Goal: Task Accomplishment & Management: Manage account settings

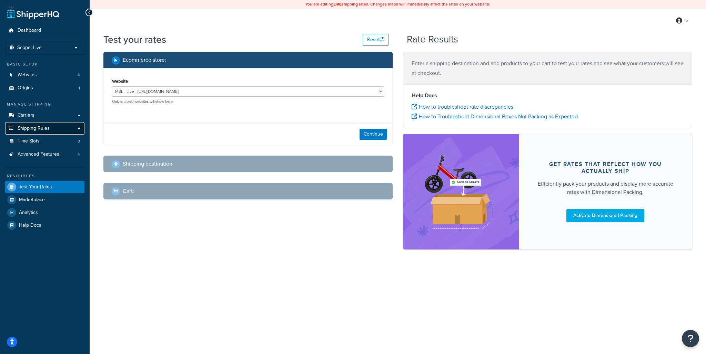
click at [58, 129] on link "Shipping Rules" at bounding box center [44, 128] width 79 height 13
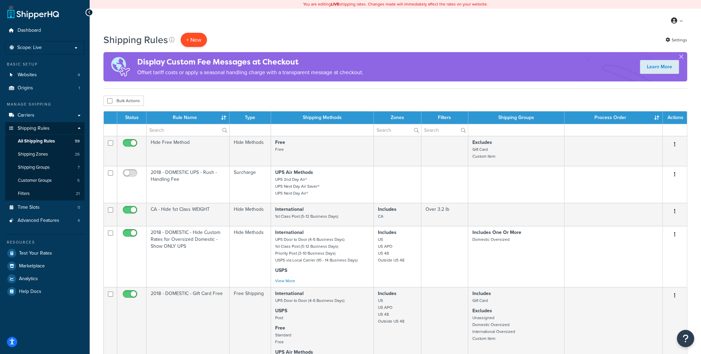
click at [195, 40] on p "+ New" at bounding box center [194, 40] width 26 height 14
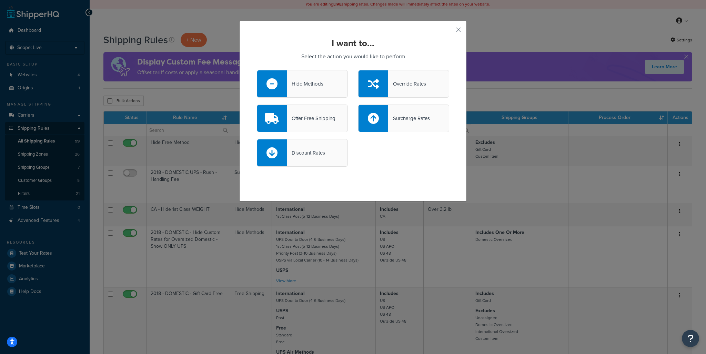
click at [324, 93] on div "Hide Methods" at bounding box center [302, 84] width 91 height 28
click at [0, 0] on input "Hide Methods" at bounding box center [0, 0] width 0 height 0
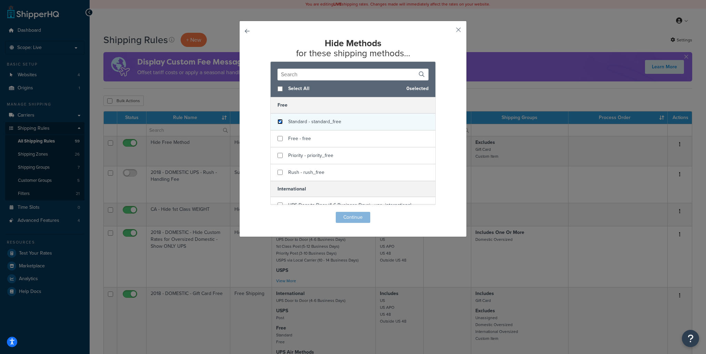
click at [277, 123] on input "checkbox" at bounding box center [279, 121] width 5 height 5
checkbox input "true"
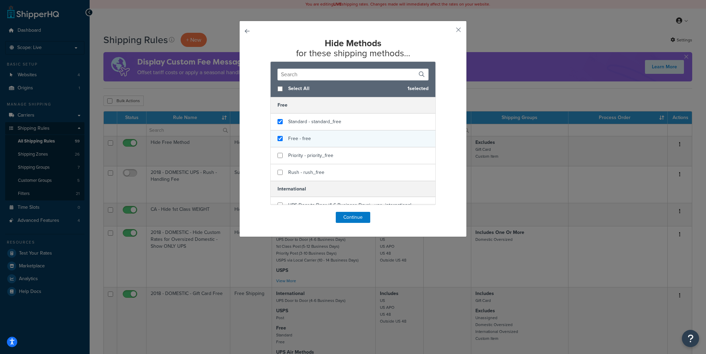
checkbox input "true"
click at [278, 146] on div "Free - free" at bounding box center [353, 138] width 165 height 17
checkbox input "true"
click at [276, 158] on div "Priority - priority_free" at bounding box center [353, 155] width 165 height 17
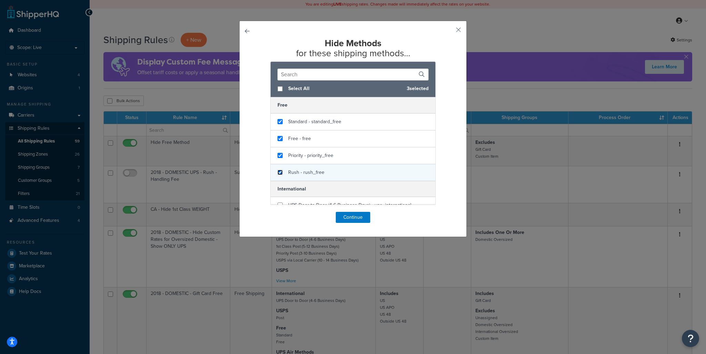
click at [277, 173] on input "checkbox" at bounding box center [279, 172] width 5 height 5
checkbox input "true"
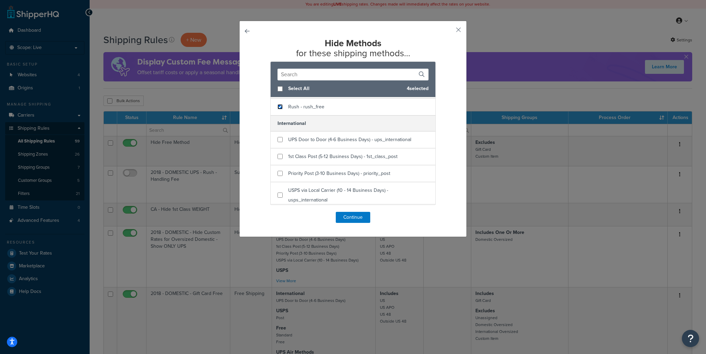
scroll to position [69, 0]
click at [277, 137] on input "checkbox" at bounding box center [279, 135] width 5 height 5
checkbox input "true"
click at [277, 152] on input "checkbox" at bounding box center [279, 152] width 5 height 5
checkbox input "true"
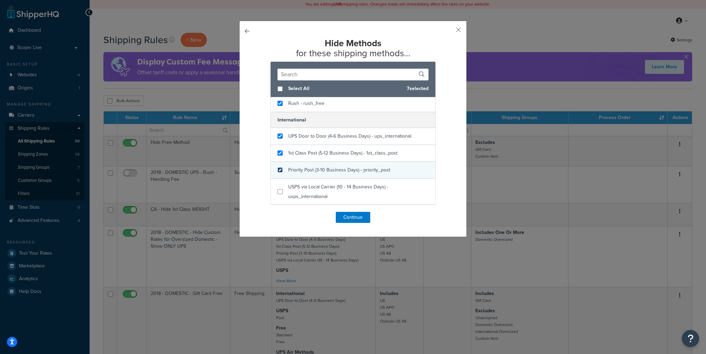
click at [279, 169] on input "checkbox" at bounding box center [279, 169] width 5 height 5
checkbox input "true"
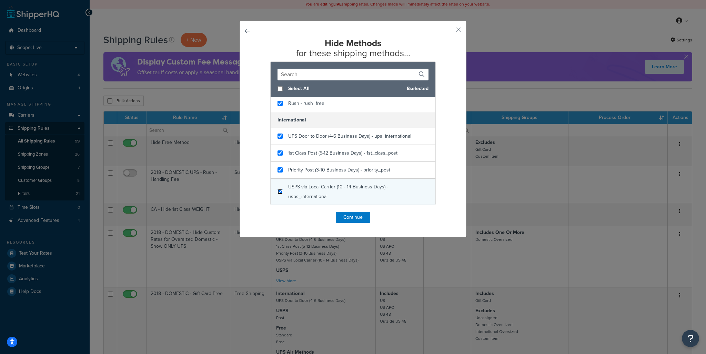
click at [277, 192] on input "checkbox" at bounding box center [279, 191] width 5 height 5
checkbox input "true"
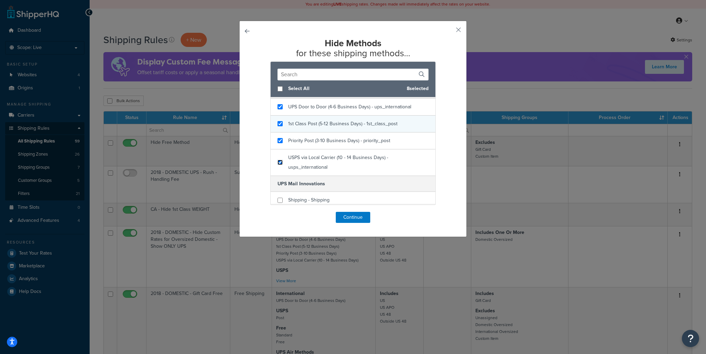
scroll to position [138, 0]
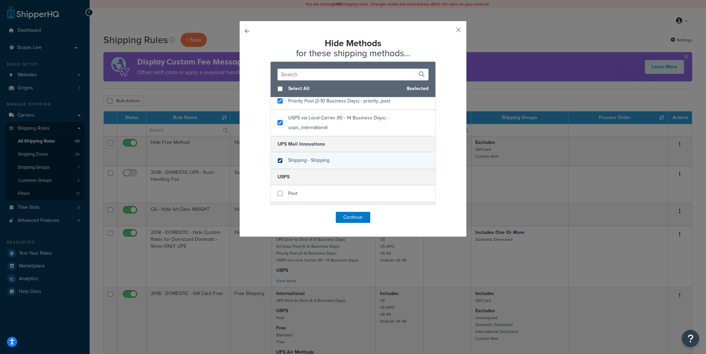
click at [277, 161] on input "checkbox" at bounding box center [279, 160] width 5 height 5
checkbox input "true"
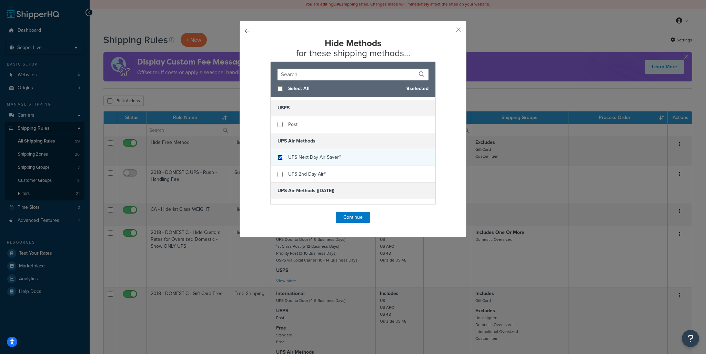
click at [277, 158] on input "checkbox" at bounding box center [279, 157] width 5 height 5
checkbox input "true"
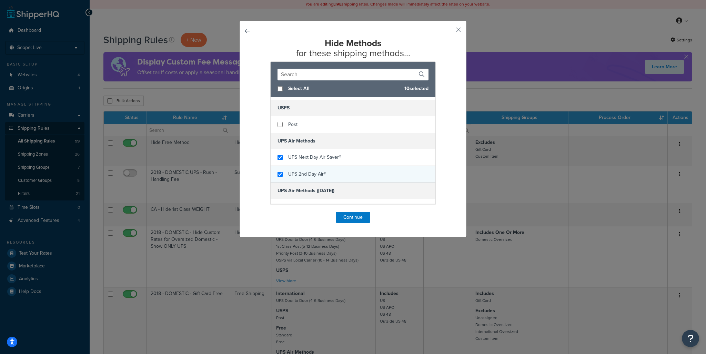
checkbox input "true"
click at [279, 176] on div "UPS 2nd Day Air®" at bounding box center [353, 174] width 165 height 17
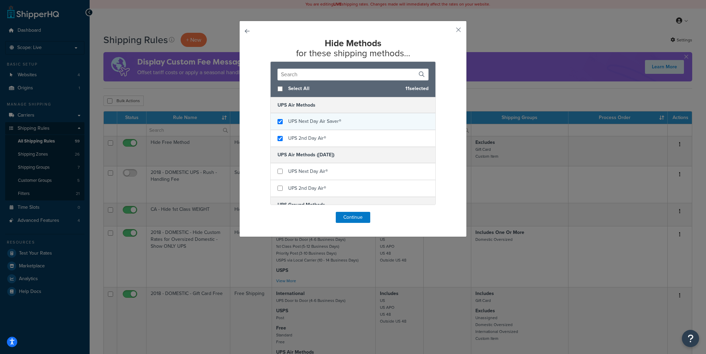
scroll to position [276, 0]
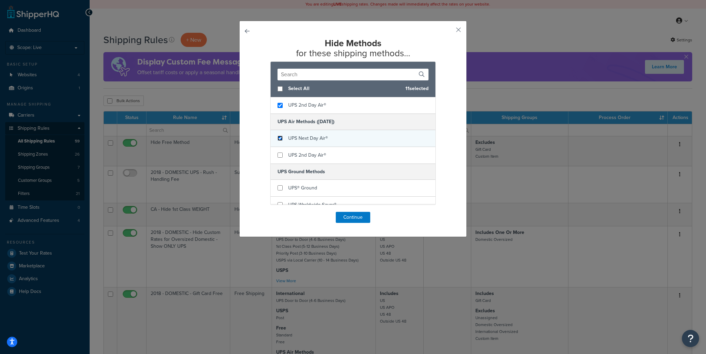
click at [280, 139] on input "checkbox" at bounding box center [279, 137] width 5 height 5
checkbox input "true"
click at [279, 150] on div "UPS 2nd Day Air®" at bounding box center [353, 155] width 165 height 17
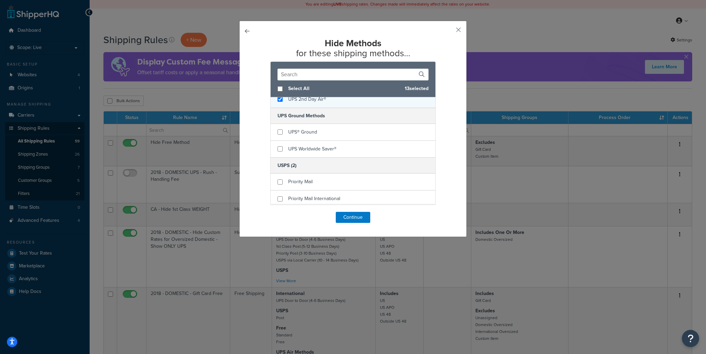
scroll to position [332, 0]
click at [277, 130] on input "checkbox" at bounding box center [279, 131] width 5 height 5
checkbox input "true"
drag, startPoint x: 279, startPoint y: 146, endPoint x: 364, endPoint y: 153, distance: 85.7
click at [279, 148] on input "checkbox" at bounding box center [279, 147] width 5 height 5
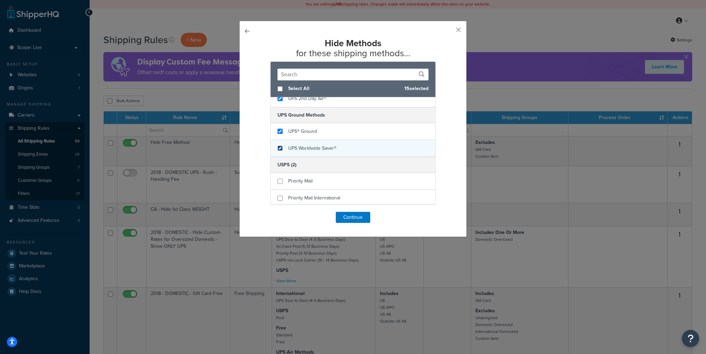
checkbox input "true"
click at [274, 195] on div "Priority Mail International" at bounding box center [353, 198] width 165 height 17
click at [277, 197] on input "checkbox" at bounding box center [279, 197] width 5 height 5
checkbox input "false"
click at [350, 217] on button "Continue" at bounding box center [353, 217] width 34 height 11
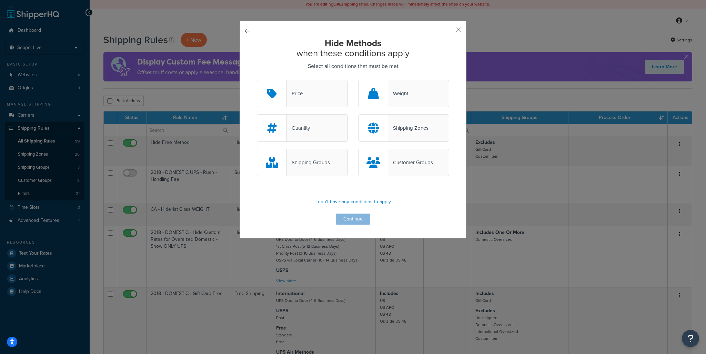
click at [420, 133] on div "Shipping Zones" at bounding box center [408, 128] width 40 height 10
click at [0, 0] on input "Shipping Zones" at bounding box center [0, 0] width 0 height 0
click at [354, 221] on button "Continue" at bounding box center [353, 218] width 34 height 11
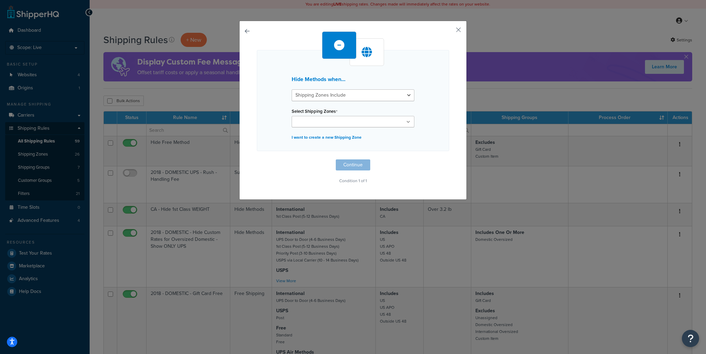
click at [324, 126] on ul at bounding box center [353, 121] width 123 height 11
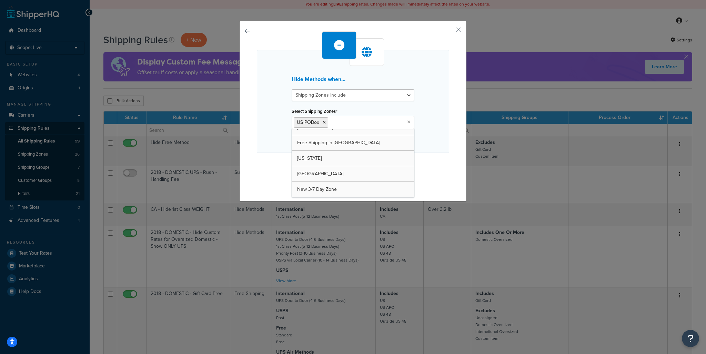
scroll to position [317, 0]
click at [239, 136] on div "Hide Methods when... Shipping Zones Include Shipping Zones Do Not Include Selec…" at bounding box center [352, 111] width 227 height 181
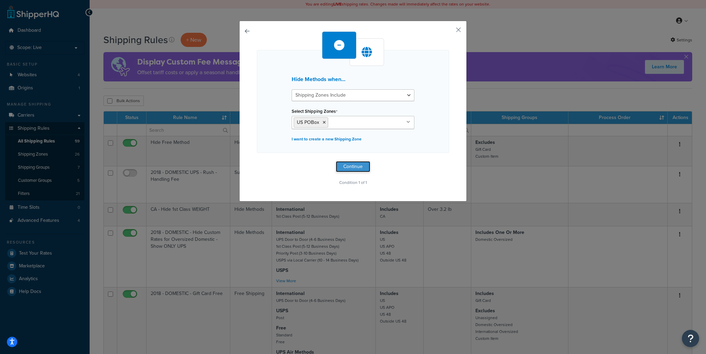
click at [354, 164] on button "Continue" at bounding box center [353, 166] width 34 height 11
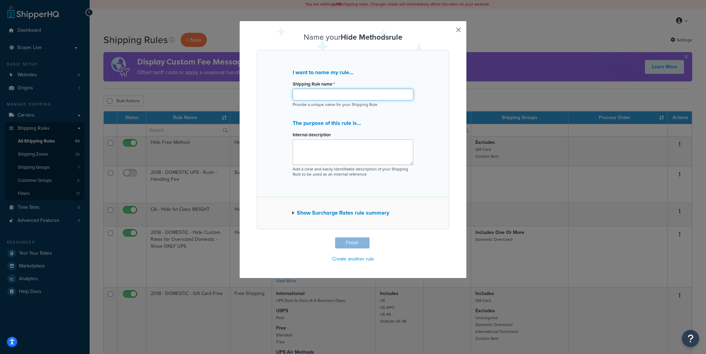
click at [317, 96] on input "Shipping Rule name *" at bounding box center [353, 95] width 121 height 12
type input "2025 Hide UPS for PO Box"
type textarea "N"
type textarea "Only Post to PO Box"
click at [355, 245] on button "Finish" at bounding box center [352, 242] width 34 height 11
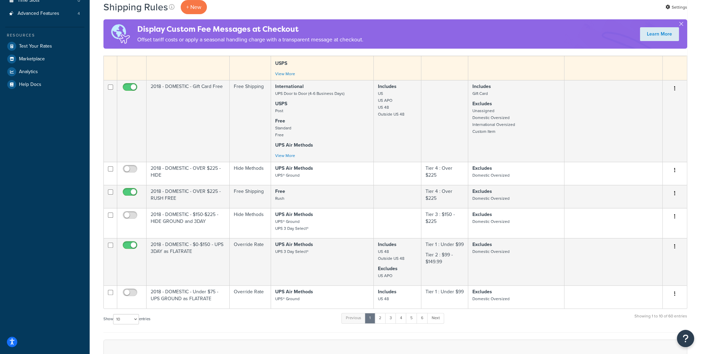
scroll to position [360, 0]
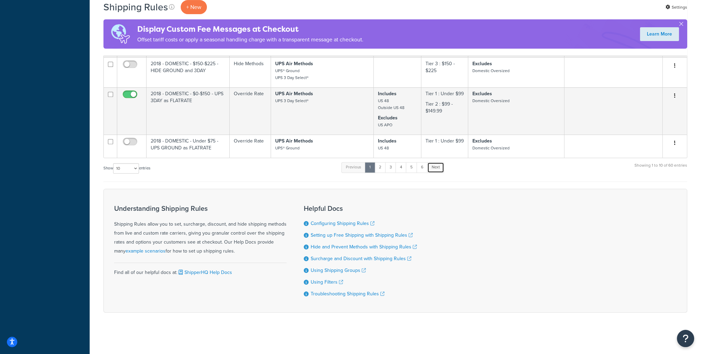
click at [438, 170] on link "Next" at bounding box center [435, 167] width 17 height 10
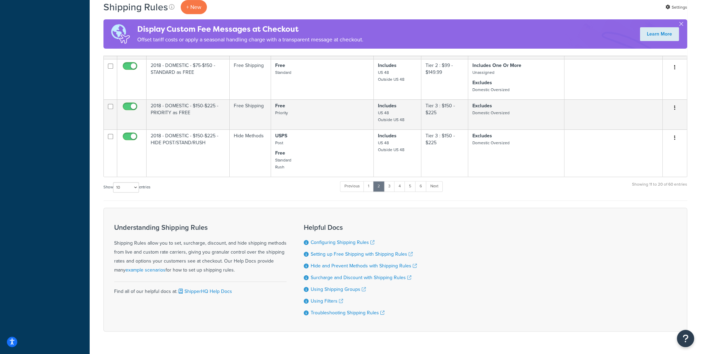
scroll to position [397, 0]
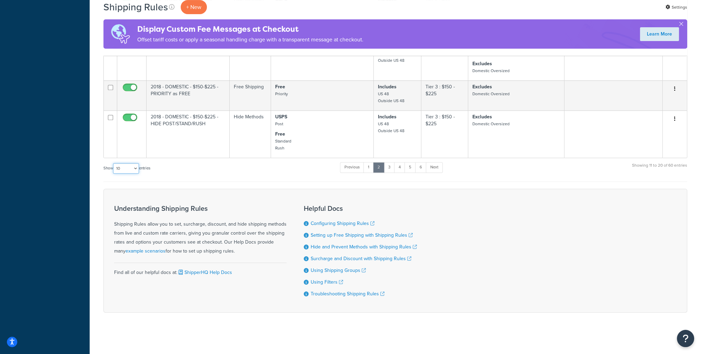
click at [124, 168] on select "10 15 25 50 100 1000" at bounding box center [126, 168] width 26 height 10
click at [114, 163] on select "10 15 25 50 100 1000" at bounding box center [126, 168] width 26 height 10
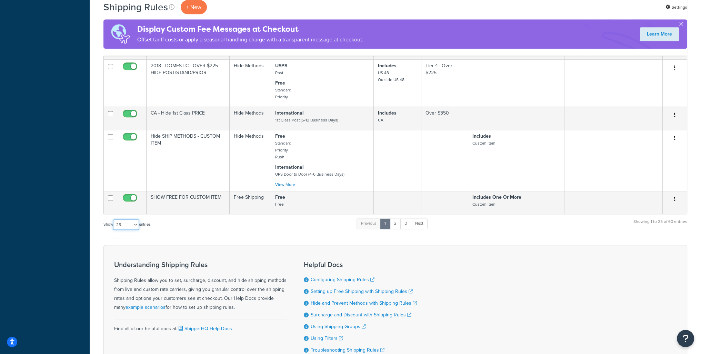
scroll to position [896, 0]
click at [137, 229] on select "10 15 25 50 100 1000" at bounding box center [126, 224] width 26 height 10
select select "100"
click at [114, 226] on select "10 15 25 50 100 1000" at bounding box center [126, 224] width 26 height 10
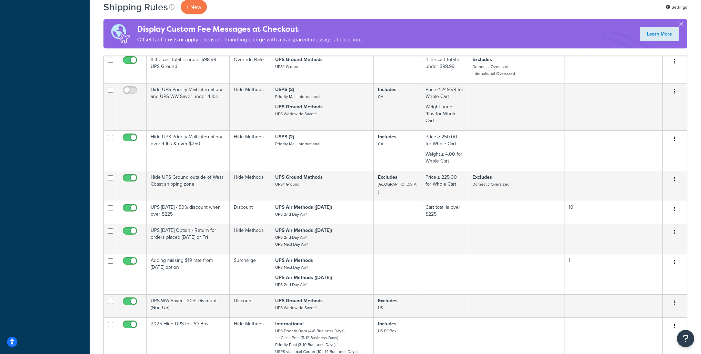
scroll to position [2172, 0]
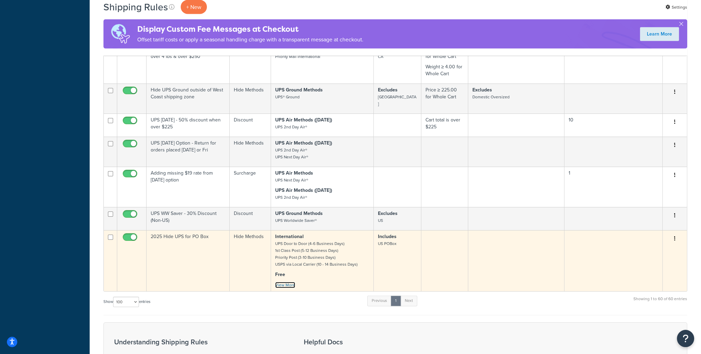
click at [288, 288] on link "View More" at bounding box center [285, 285] width 20 height 6
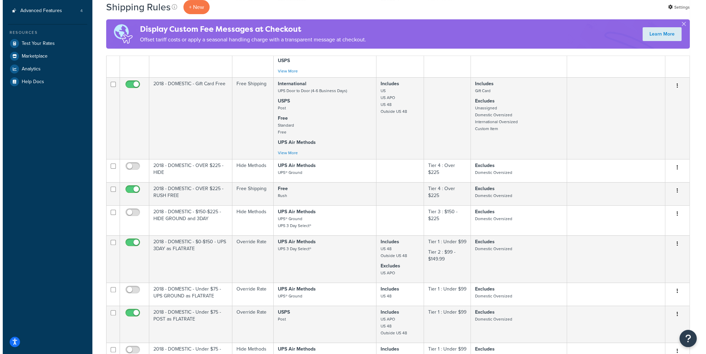
scroll to position [0, 0]
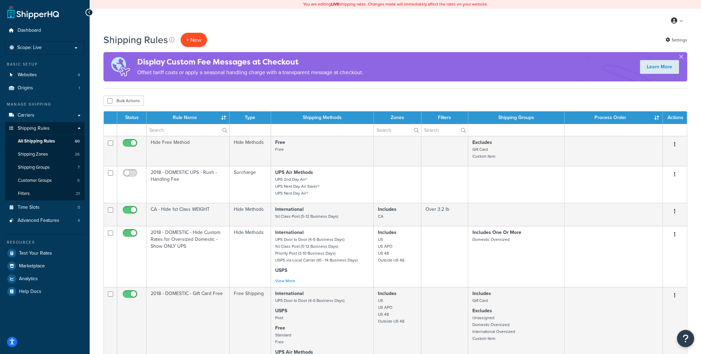
click at [192, 38] on p "+ New" at bounding box center [194, 40] width 26 height 14
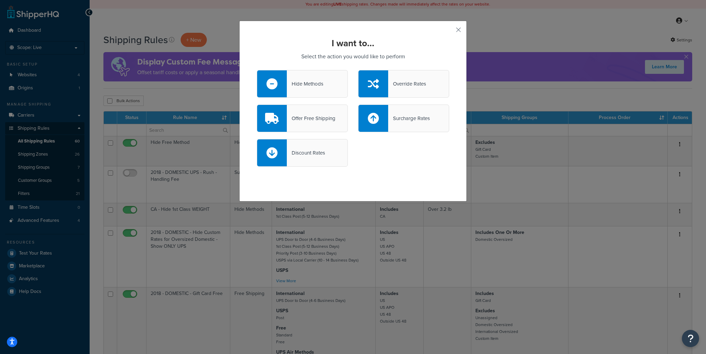
click at [280, 86] on div at bounding box center [272, 83] width 30 height 27
click at [0, 0] on input "Hide Methods" at bounding box center [0, 0] width 0 height 0
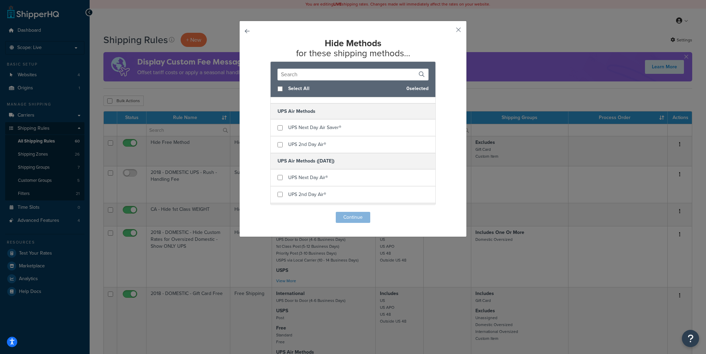
scroll to position [276, 0]
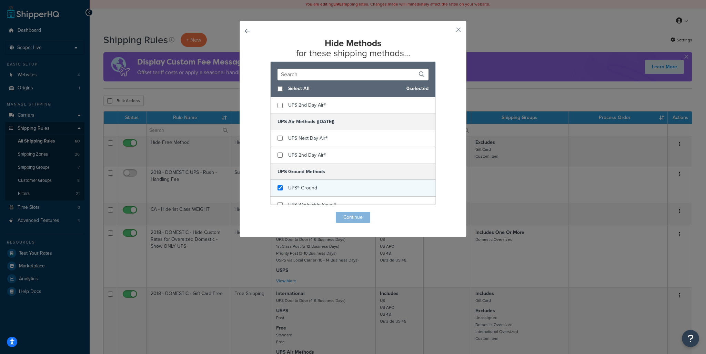
checkbox input "true"
click at [323, 192] on div "UPS® Ground" at bounding box center [353, 188] width 165 height 17
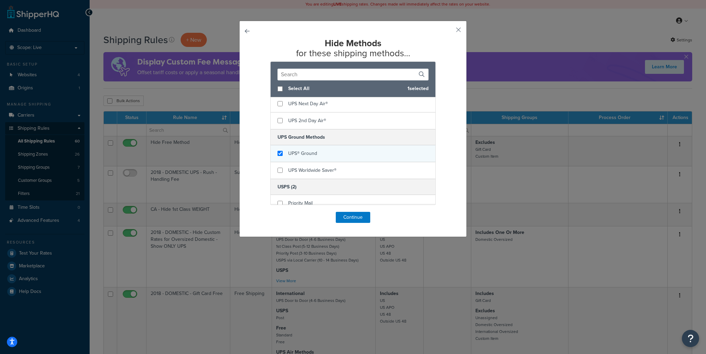
scroll to position [332, 0]
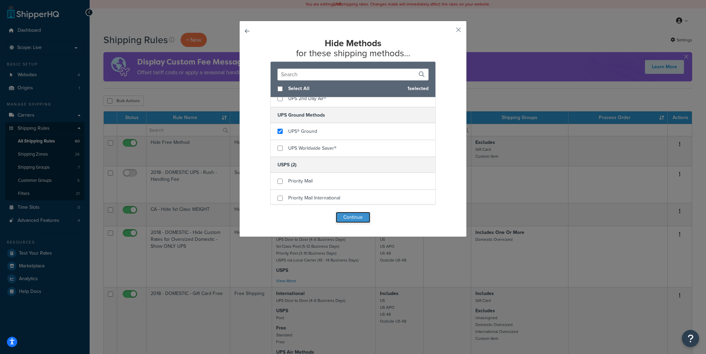
click at [346, 217] on button "Continue" at bounding box center [353, 217] width 34 height 11
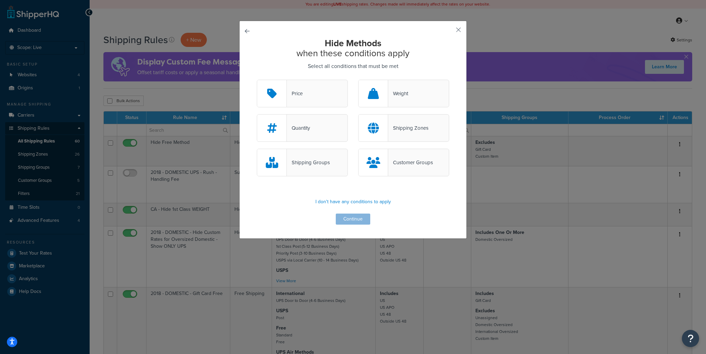
click at [400, 135] on div "Shipping Zones" at bounding box center [403, 128] width 91 height 28
click at [0, 0] on input "Shipping Zones" at bounding box center [0, 0] width 0 height 0
click at [350, 220] on button "Continue" at bounding box center [353, 218] width 34 height 11
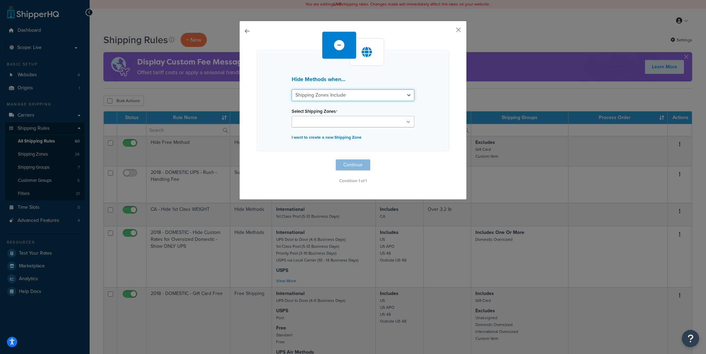
click at [312, 95] on select "Shipping Zones Include Shipping Zones Do Not Include" at bounding box center [353, 95] width 123 height 12
click at [302, 122] on input "Select Shipping Zones" at bounding box center [324, 122] width 61 height 8
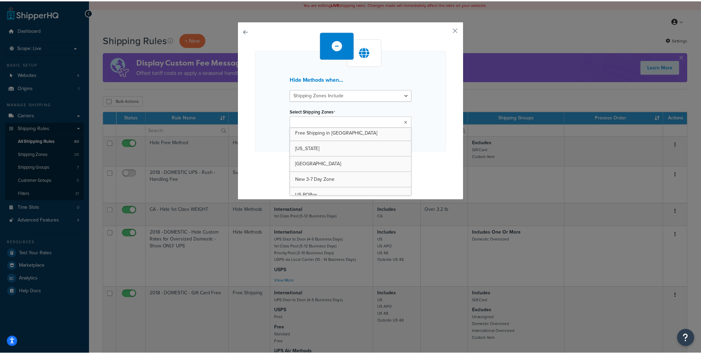
scroll to position [333, 0]
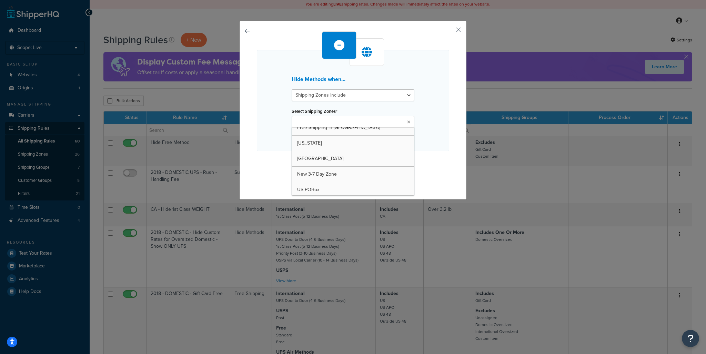
click at [34, 155] on div "Hide Methods when... Shipping Zones Include Shipping Zones Do Not Include Selec…" at bounding box center [353, 177] width 706 height 354
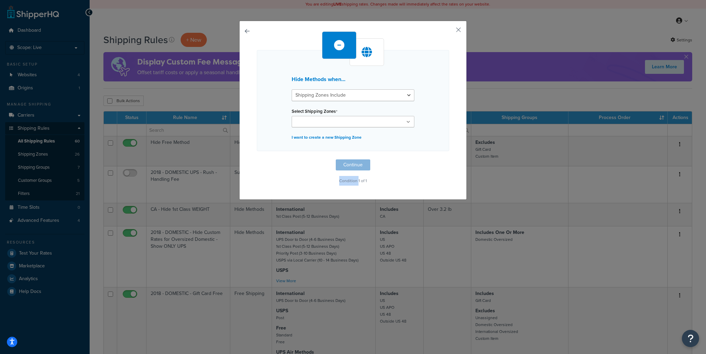
click at [34, 155] on div "Hide Methods when... Shipping Zones Include Shipping Zones Do Not Include Selec…" at bounding box center [353, 177] width 706 height 354
click at [449, 31] on button "button" at bounding box center [448, 32] width 2 height 2
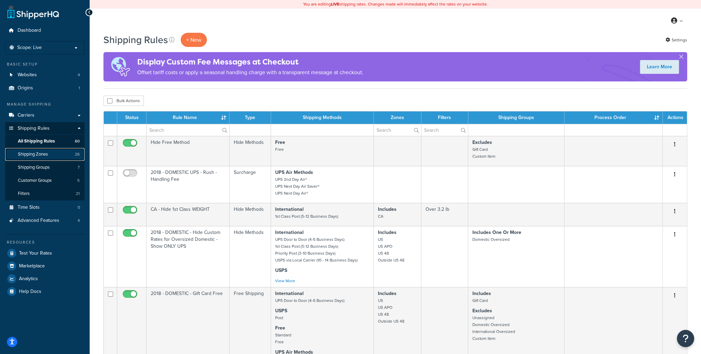
click at [47, 155] on span "Shipping Zones" at bounding box center [33, 154] width 30 height 6
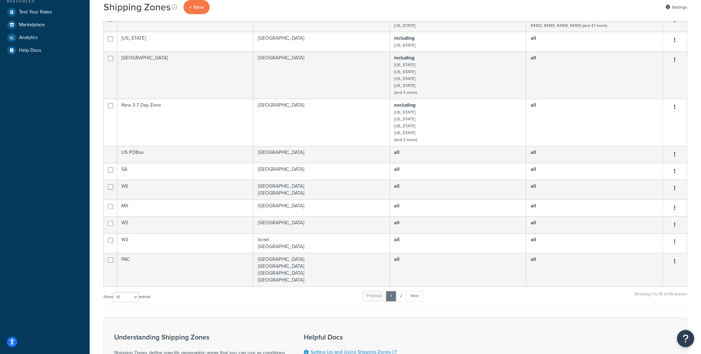
scroll to position [241, 0]
click at [140, 292] on label "Show 10 15 25 50 100 entries" at bounding box center [126, 296] width 47 height 10
click at [139, 292] on select "10 15 25 50 100" at bounding box center [126, 296] width 26 height 10
click at [136, 291] on select "10 15 25 50 100" at bounding box center [126, 296] width 26 height 10
select select "25"
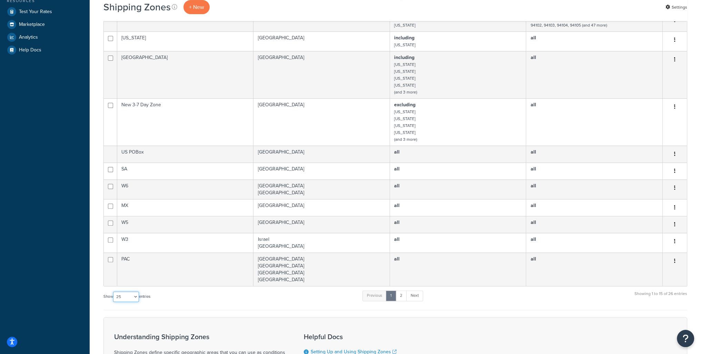
click at [114, 302] on select "10 15 25 50 100" at bounding box center [126, 296] width 26 height 10
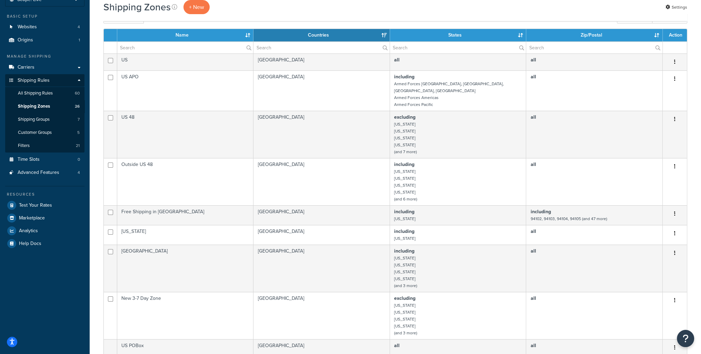
scroll to position [34, 0]
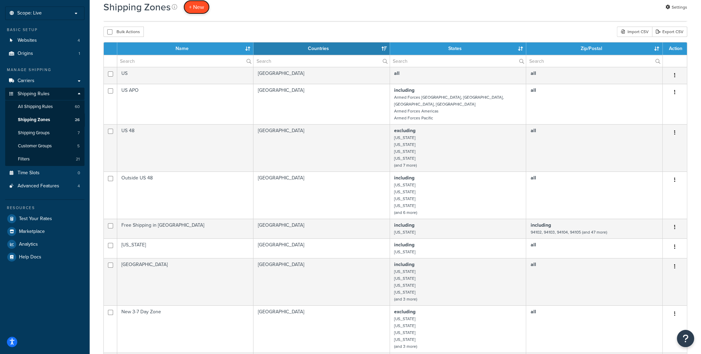
click at [190, 7] on span "+ New" at bounding box center [196, 7] width 15 height 8
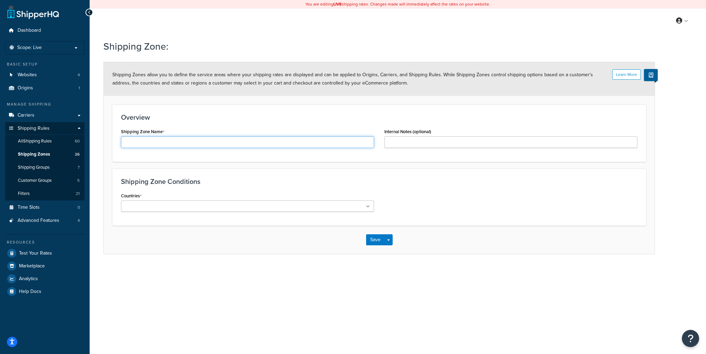
click at [162, 144] on input "Shipping Zone Name" at bounding box center [247, 142] width 253 height 12
type input "AK HI"
click at [230, 317] on div "You are editing LIVE shipping rates. Changes made will immediately affect the r…" at bounding box center [398, 177] width 616 height 354
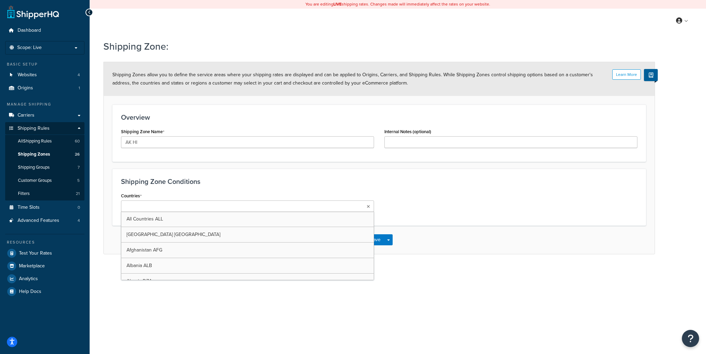
click at [275, 207] on ul at bounding box center [247, 205] width 253 height 11
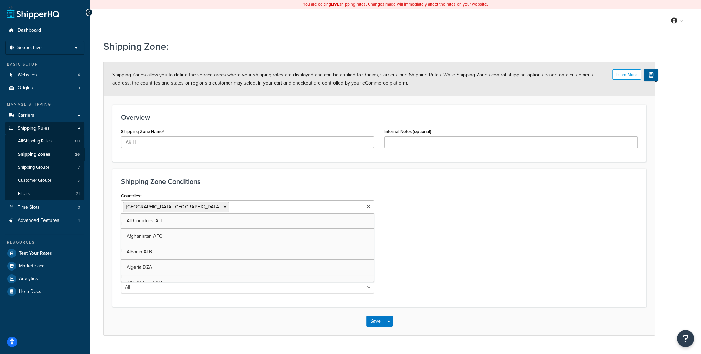
click at [470, 218] on div "Countries United States USA All Countries ALL Afghanistan AFG Albania ALB Alger…" at bounding box center [379, 245] width 527 height 108
click at [177, 237] on select "All Including Excluding" at bounding box center [247, 234] width 253 height 12
select select "including"
click at [121, 228] on select "All Including Excluding" at bounding box center [247, 234] width 253 height 12
click at [176, 262] on input "State/Regions" at bounding box center [153, 261] width 61 height 8
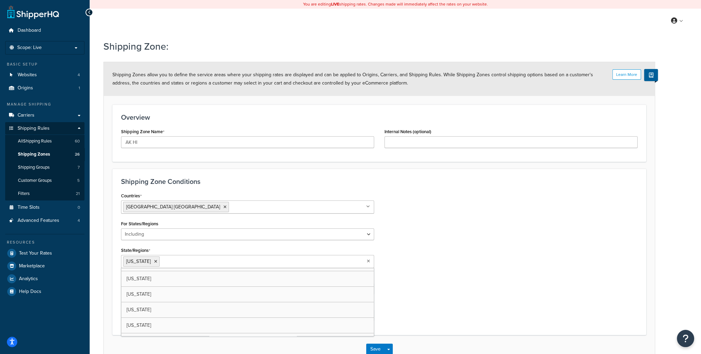
scroll to position [241, 0]
click at [466, 254] on div "Countries United States USA All Countries ALL Afghanistan AFG Albania ALB Alger…" at bounding box center [379, 245] width 527 height 109
click at [375, 323] on button "Save" at bounding box center [375, 322] width 19 height 11
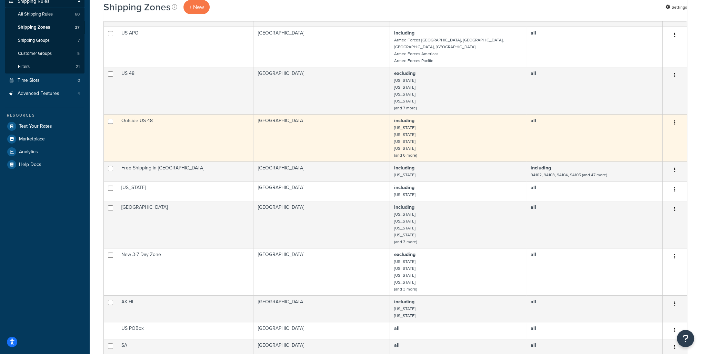
scroll to position [368, 0]
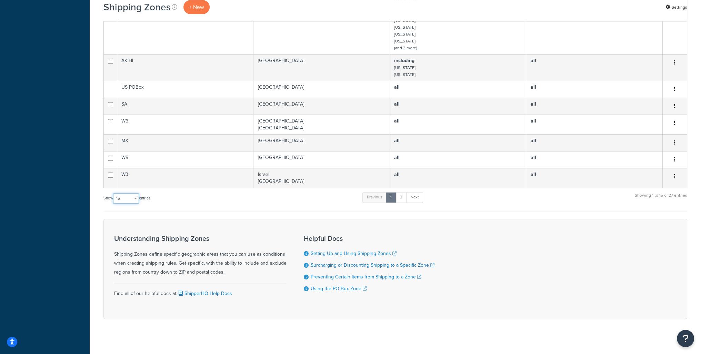
click at [138, 193] on select "10 15 25 50 100" at bounding box center [126, 198] width 26 height 10
click at [130, 242] on div "Understanding Shipping Zones Shipping Zones define specific geographic areas th…" at bounding box center [200, 255] width 172 height 42
drag, startPoint x: 132, startPoint y: 190, endPoint x: 132, endPoint y: 194, distance: 4.1
click at [132, 193] on select "10 15 25 50 100" at bounding box center [126, 198] width 26 height 10
select select "50"
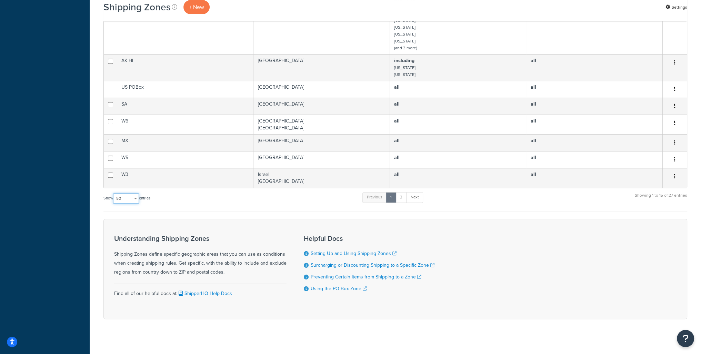
click at [114, 203] on select "10 15 25 50 100" at bounding box center [126, 198] width 26 height 10
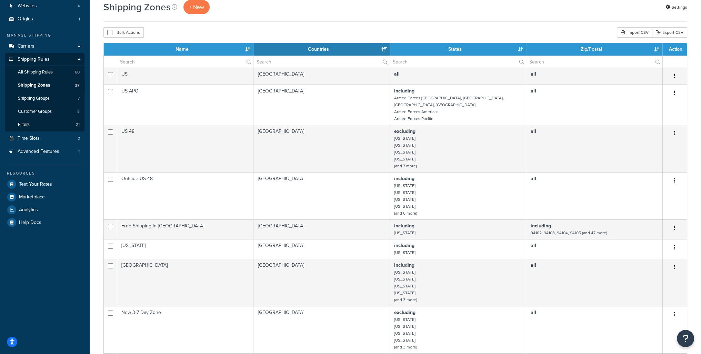
scroll to position [0, 0]
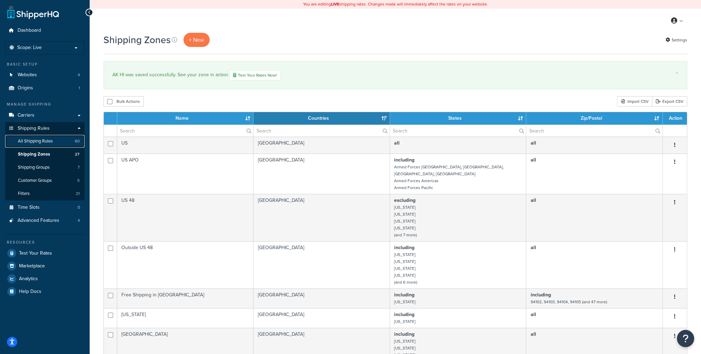
click at [43, 143] on span "All Shipping Rules" at bounding box center [35, 141] width 35 height 6
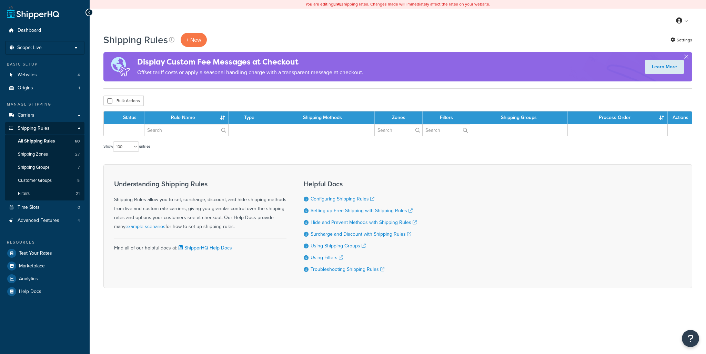
select select "100"
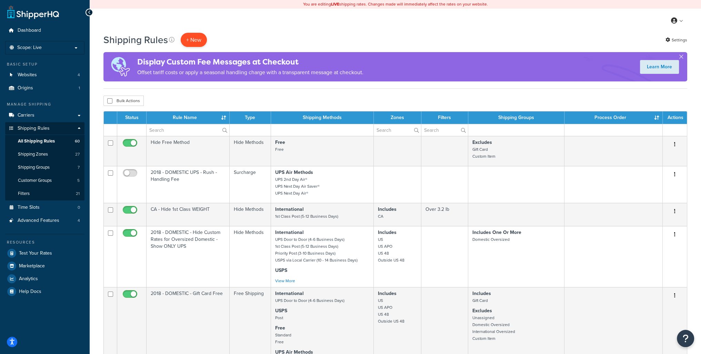
click at [191, 43] on p "+ New" at bounding box center [194, 40] width 26 height 14
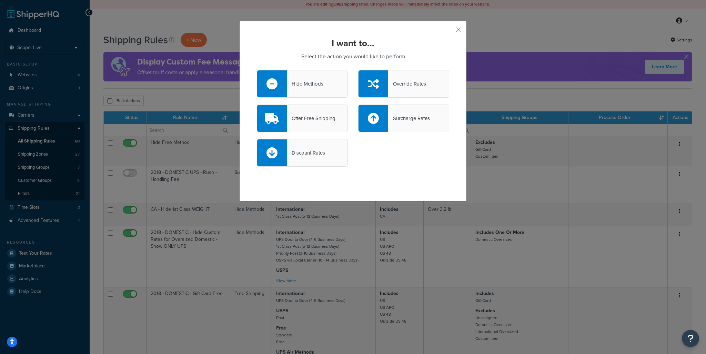
click at [295, 90] on div "Hide Methods" at bounding box center [302, 84] width 91 height 28
click at [0, 0] on input "Hide Methods" at bounding box center [0, 0] width 0 height 0
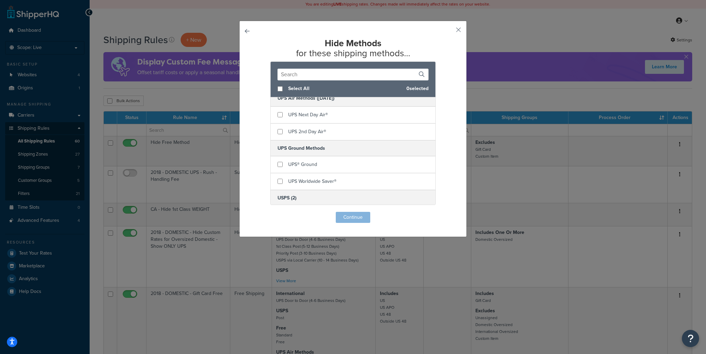
scroll to position [310, 0]
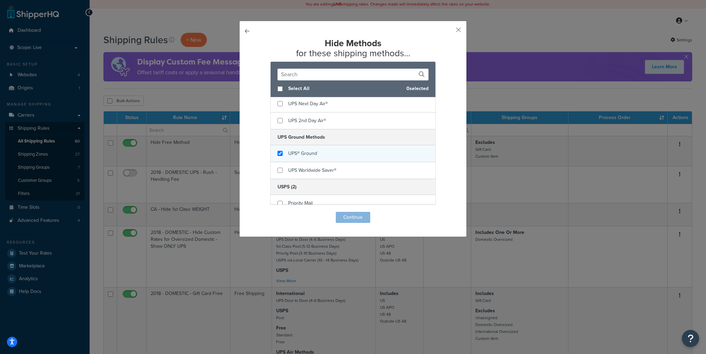
checkbox input "true"
click at [305, 155] on span "UPS® Ground" at bounding box center [302, 153] width 29 height 7
click at [345, 215] on button "Continue" at bounding box center [353, 217] width 34 height 11
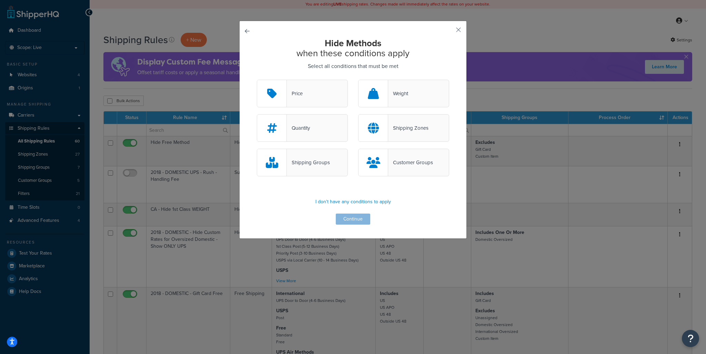
click at [407, 133] on div "Shipping Zones" at bounding box center [403, 128] width 91 height 28
click at [0, 0] on input "Shipping Zones" at bounding box center [0, 0] width 0 height 0
click at [350, 216] on button "Continue" at bounding box center [353, 218] width 34 height 11
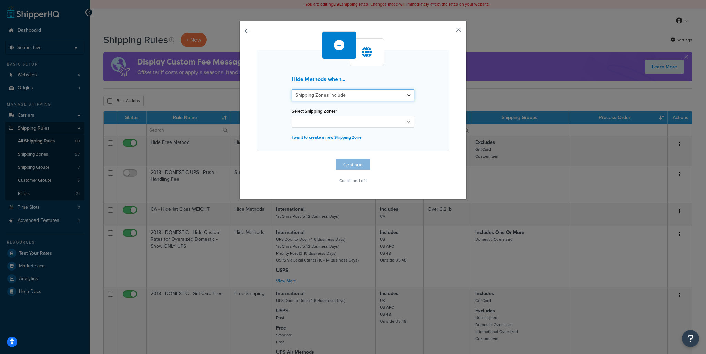
click at [331, 95] on select "Shipping Zones Include Shipping Zones Do Not Include" at bounding box center [353, 95] width 123 height 12
click at [327, 122] on input "Select Shipping Zones" at bounding box center [324, 122] width 61 height 8
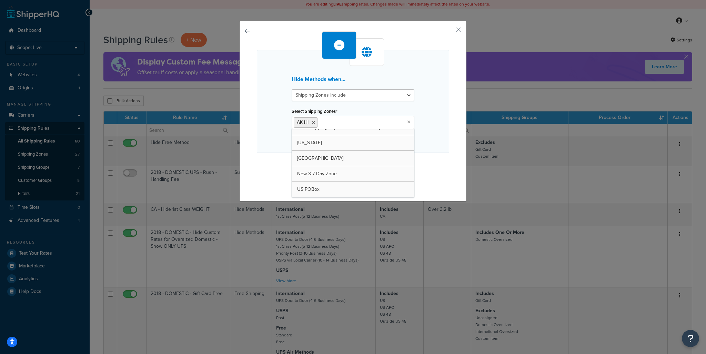
scroll to position [333, 0]
click at [257, 152] on div "Hide Methods when... Shipping Zones Include Shipping Zones Do Not Include Selec…" at bounding box center [353, 101] width 192 height 103
click at [350, 166] on button "Continue" at bounding box center [353, 166] width 34 height 11
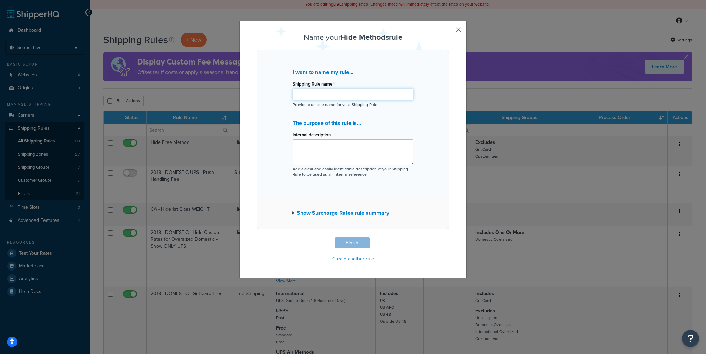
click at [332, 91] on input "Shipping Rule name *" at bounding box center [353, 95] width 121 height 12
type input "No Ground To AK HI"
type textarea "2-Day is cheaper"
click at [358, 240] on button "Finish" at bounding box center [352, 242] width 34 height 11
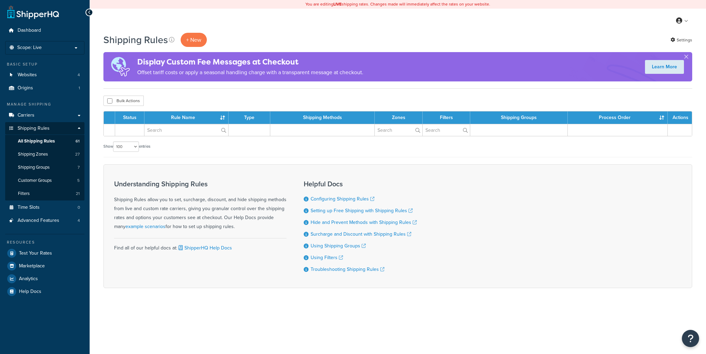
select select "100"
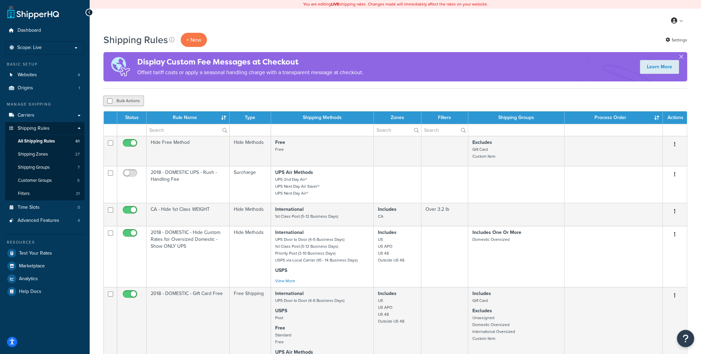
click at [113, 102] on button "Bulk Actions" at bounding box center [123, 100] width 40 height 10
checkbox input "true"
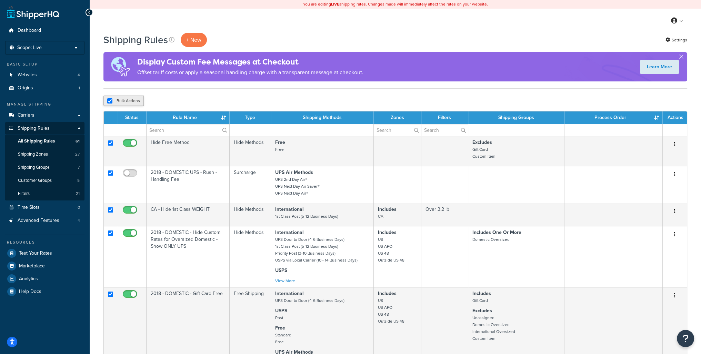
checkbox input "true"
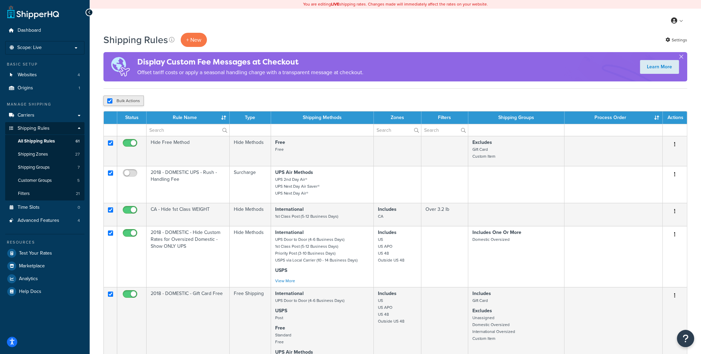
checkbox input "true"
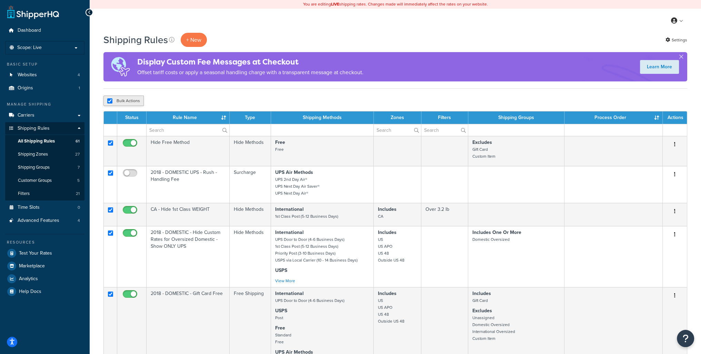
checkbox input "true"
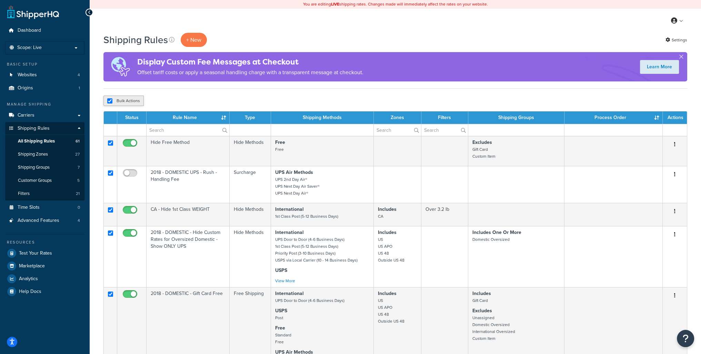
checkbox input "true"
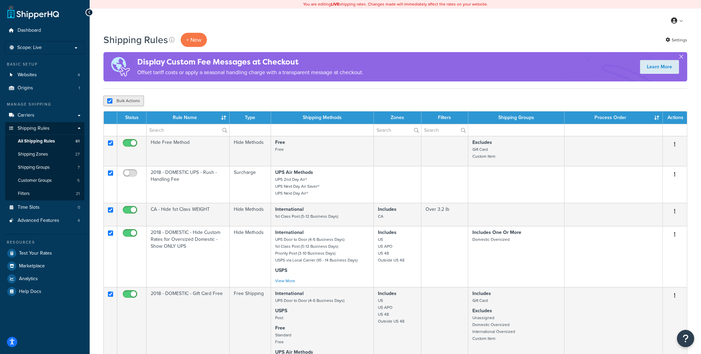
checkbox input "true"
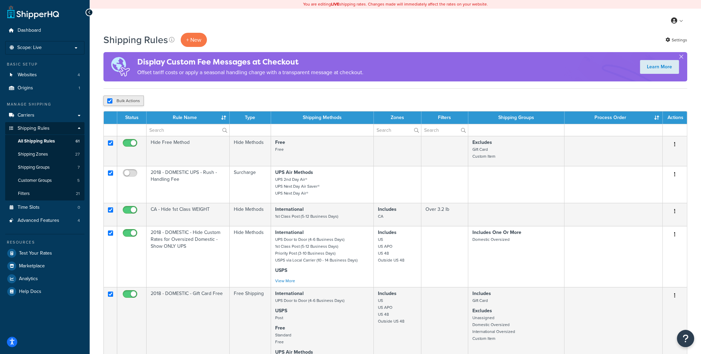
checkbox input "true"
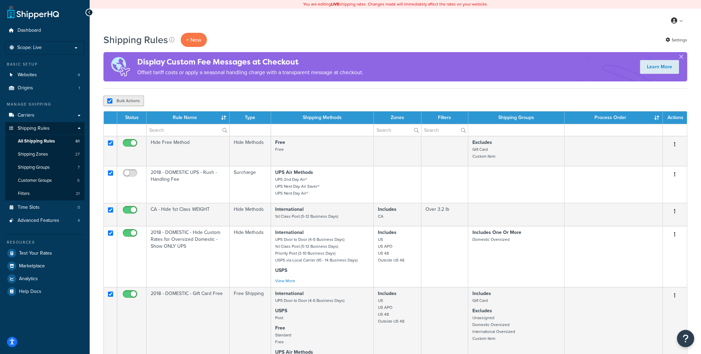
checkbox input "true"
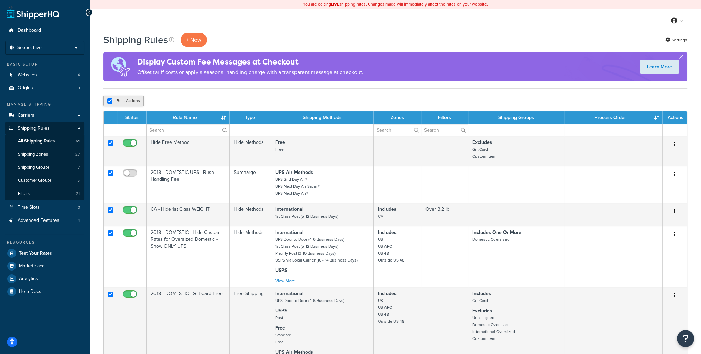
checkbox input "true"
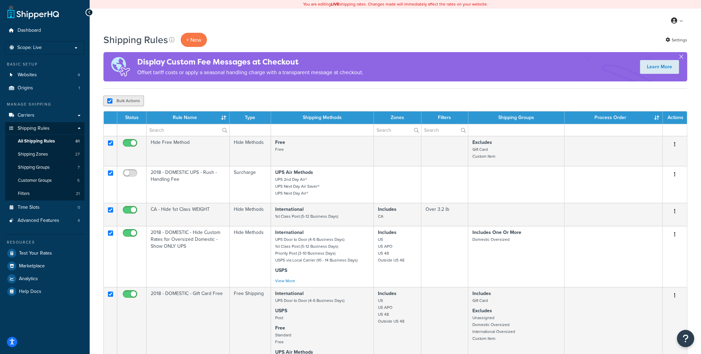
checkbox input "true"
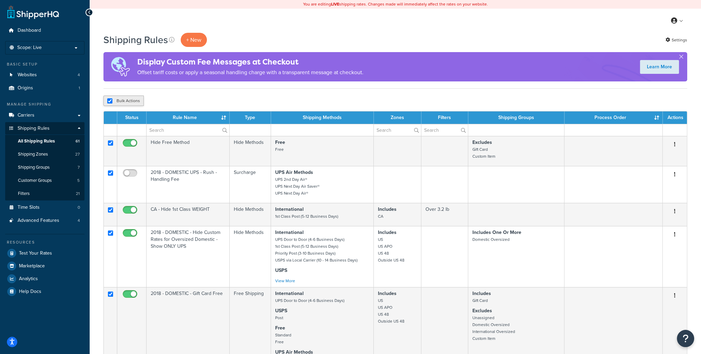
checkbox input "true"
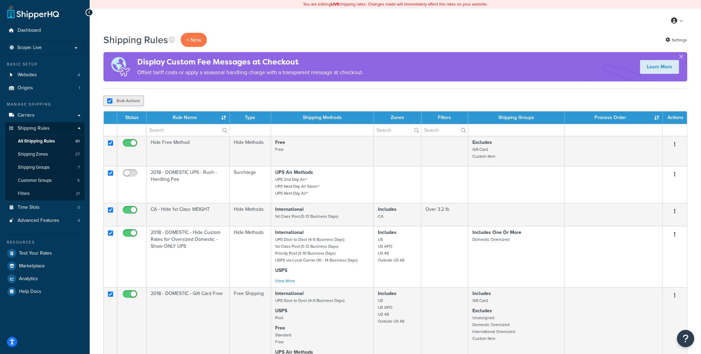
checkbox input "true"
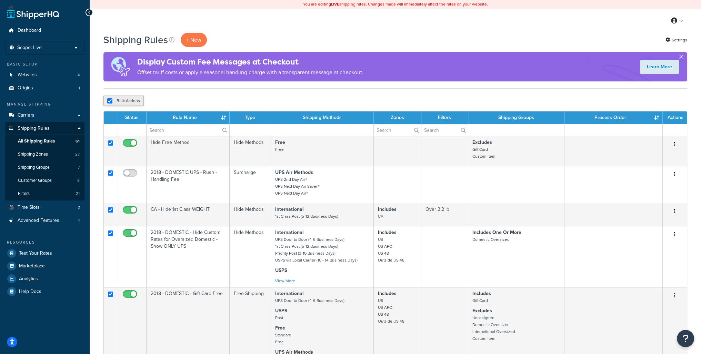
checkbox input "true"
click at [323, 104] on div "Bulk Actions Duplicate [GEOGRAPHIC_DATA]" at bounding box center [395, 100] width 584 height 10
click at [111, 101] on input "checkbox" at bounding box center [109, 100] width 5 height 5
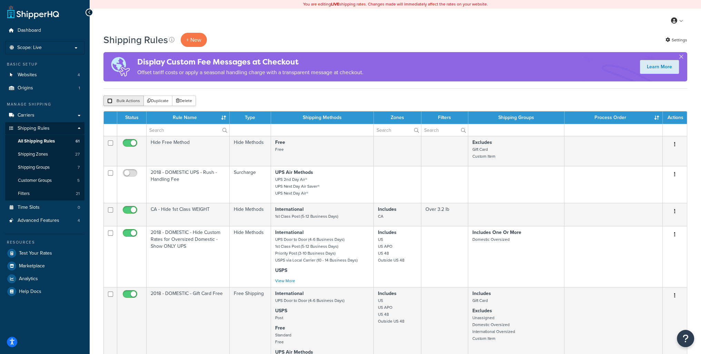
checkbox input "false"
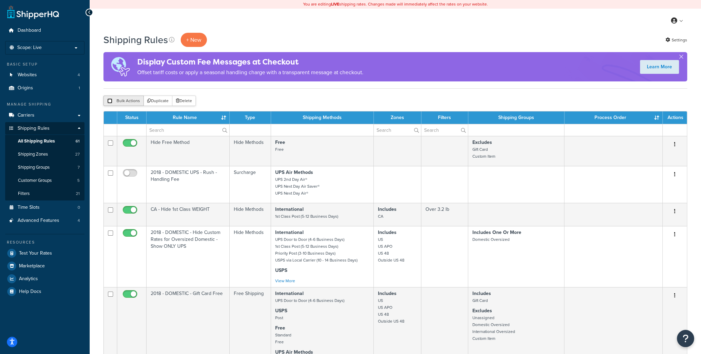
checkbox input "false"
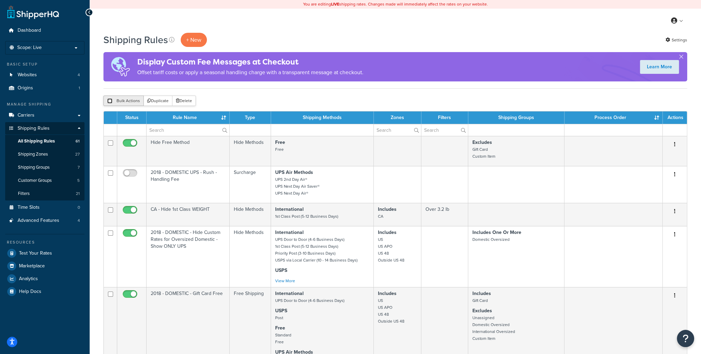
checkbox input "false"
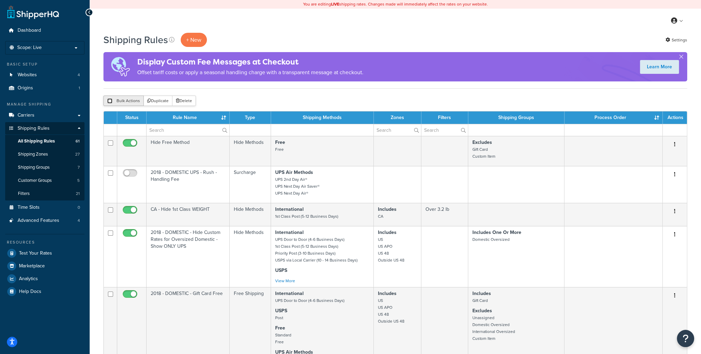
checkbox input "false"
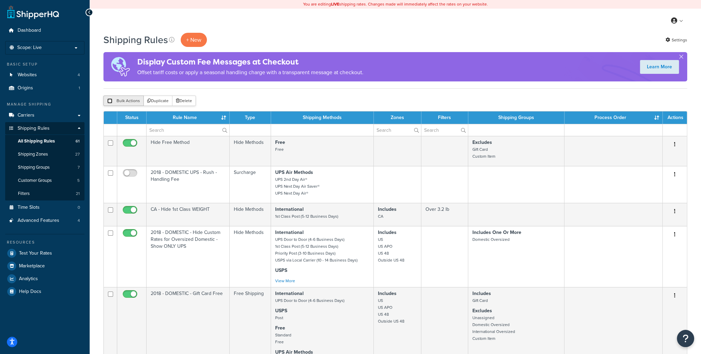
checkbox input "false"
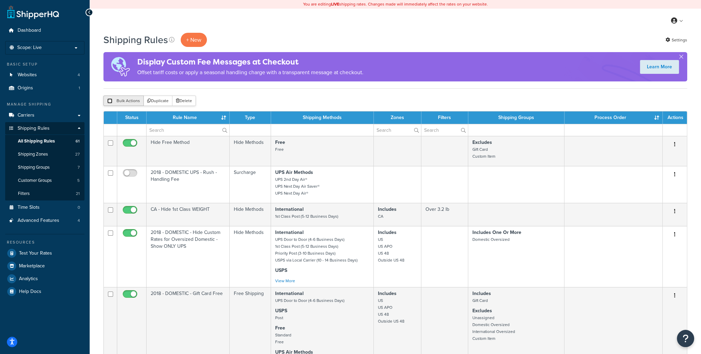
checkbox input "false"
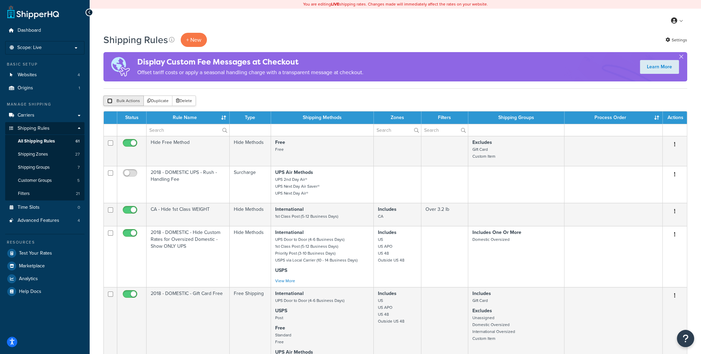
checkbox input "false"
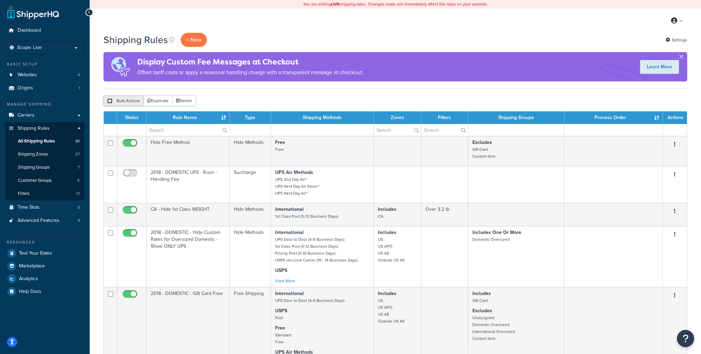
checkbox input "false"
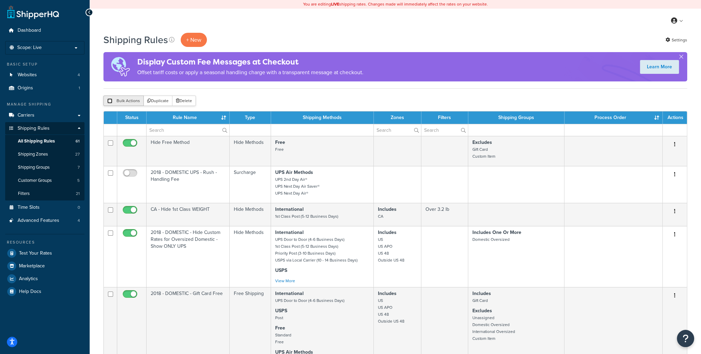
checkbox input "false"
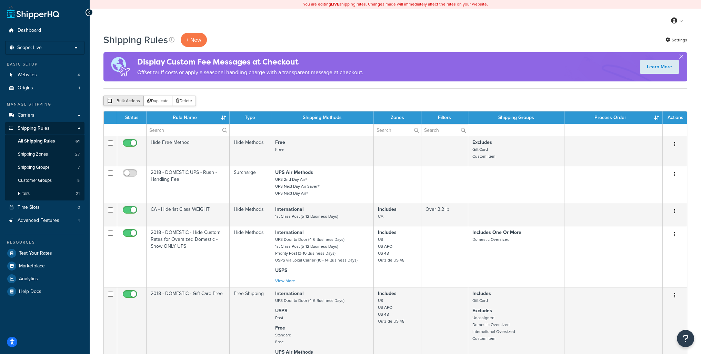
checkbox input "false"
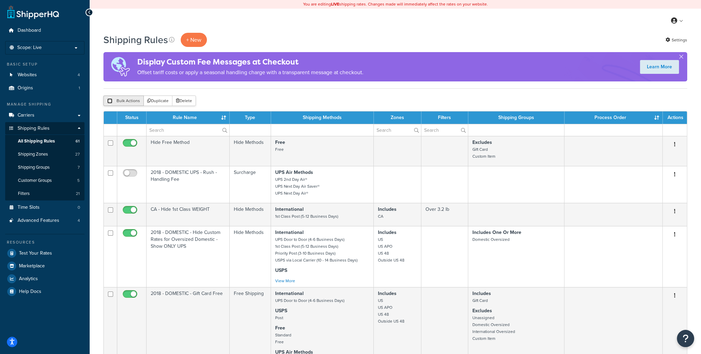
checkbox input "false"
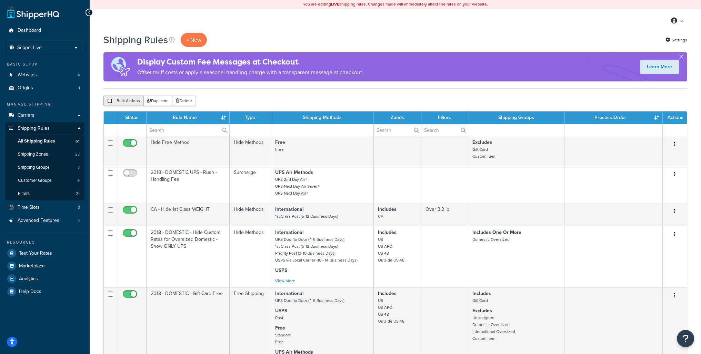
checkbox input "false"
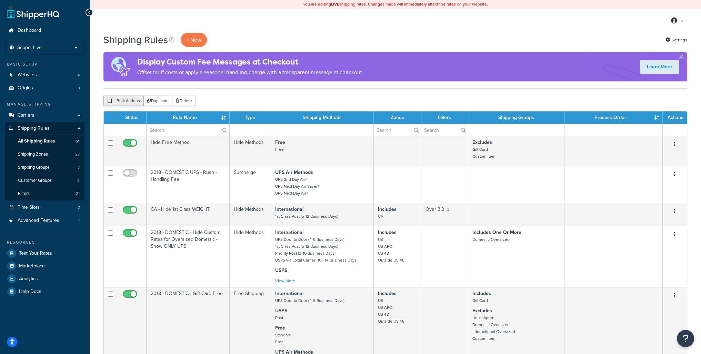
checkbox input "false"
click at [680, 42] on link "Settings" at bounding box center [676, 40] width 22 height 10
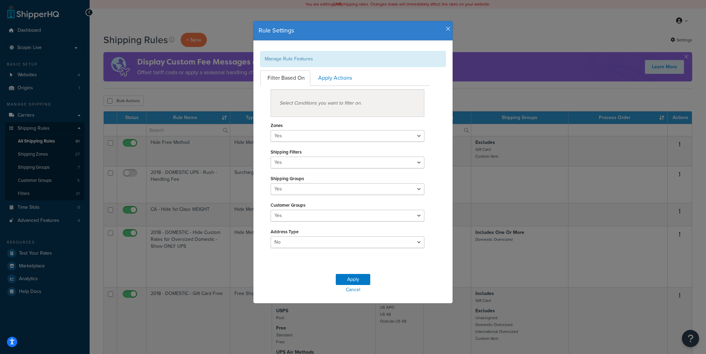
click at [446, 31] on icon "button" at bounding box center [448, 29] width 5 height 6
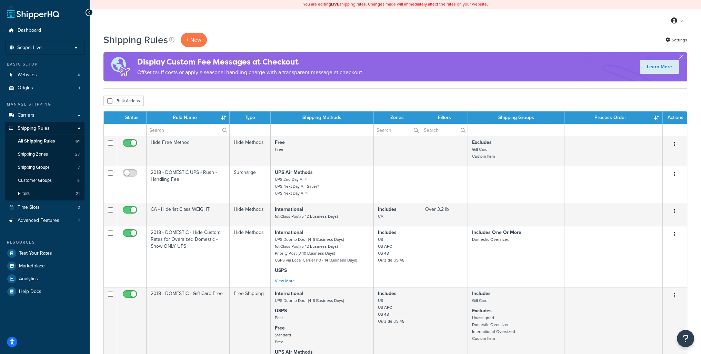
click at [511, 31] on div "My Profile Billing Global Settings Contact Us Logout" at bounding box center [395, 21] width 611 height 24
click at [137, 118] on th "Status" at bounding box center [131, 117] width 29 height 12
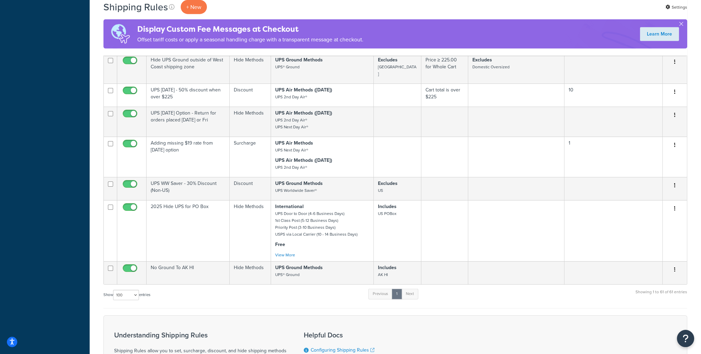
scroll to position [2206, 0]
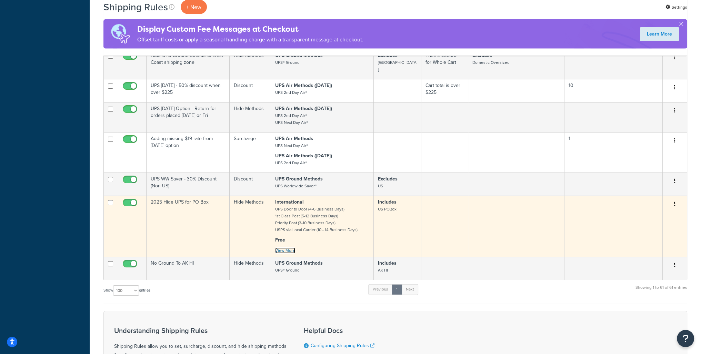
click at [291, 253] on link "View More" at bounding box center [285, 250] width 20 height 6
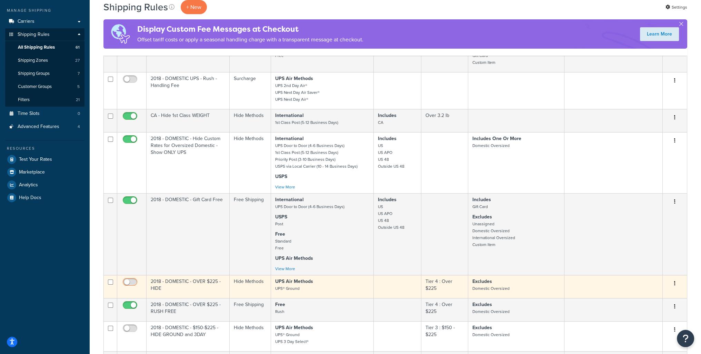
scroll to position [110, 0]
